Goal: Task Accomplishment & Management: Manage account settings

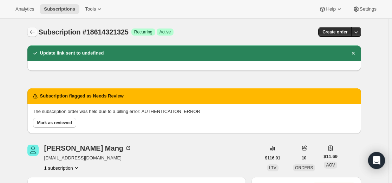
click at [31, 32] on icon "Subscriptions" at bounding box center [32, 31] width 7 height 7
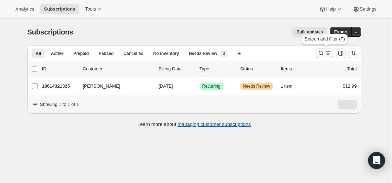
click at [325, 52] on icon "Search and filter results" at bounding box center [321, 53] width 7 height 7
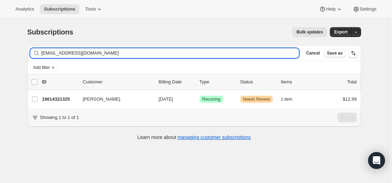
click at [171, 51] on input "[EMAIL_ADDRESS][DOMAIN_NAME]" at bounding box center [170, 53] width 258 height 10
type input "[EMAIL_ADDRESS][DOMAIN_NAME]"
